Goal: Information Seeking & Learning: Learn about a topic

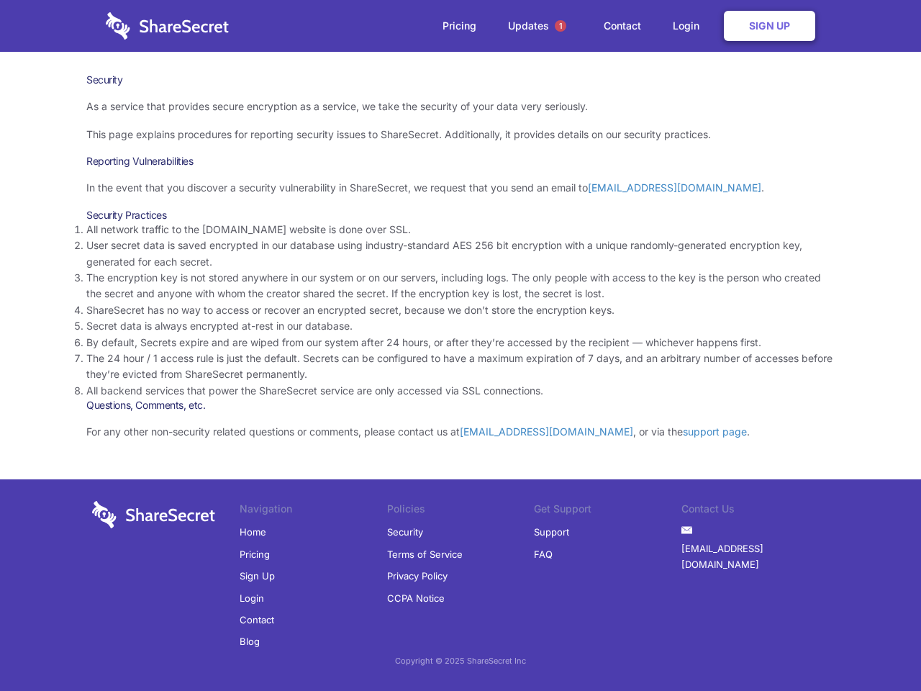
click at [460, 345] on li "By default, Secrets expire and are wiped from our system after 24 hours, or aft…" at bounding box center [460, 342] width 748 height 16
click at [560, 26] on span "1" at bounding box center [561, 26] width 12 height 12
